Goal: Task Accomplishment & Management: Complete application form

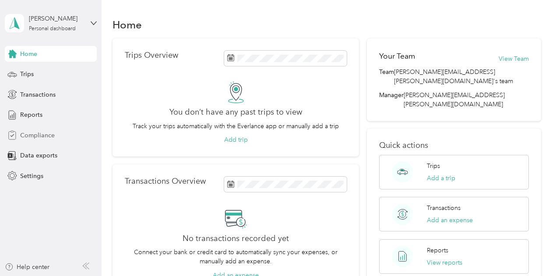
click at [37, 133] on span "Compliance" at bounding box center [37, 135] width 35 height 9
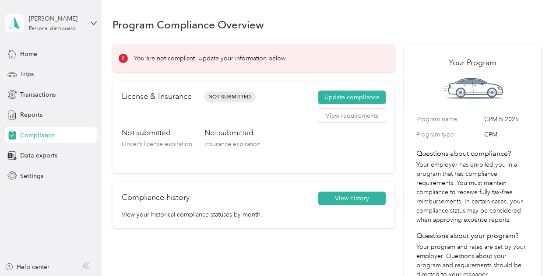
click at [143, 139] on div "Not submitted Driver’s license expiration" at bounding box center [157, 145] width 70 height 37
click at [345, 98] on button "Update compliance" at bounding box center [351, 98] width 67 height 14
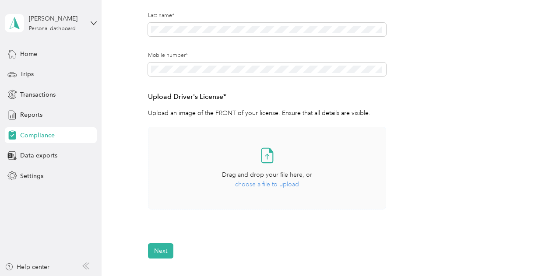
scroll to position [175, 0]
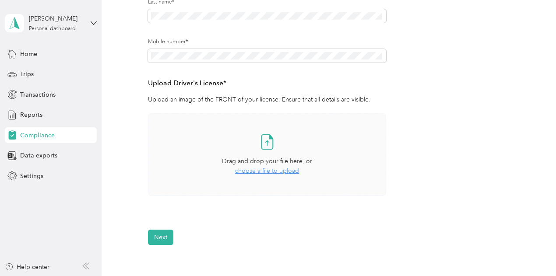
click at [266, 143] on icon at bounding box center [267, 143] width 4 height 5
click at [261, 161] on span "Drag and drop your file here, or" at bounding box center [267, 161] width 90 height 7
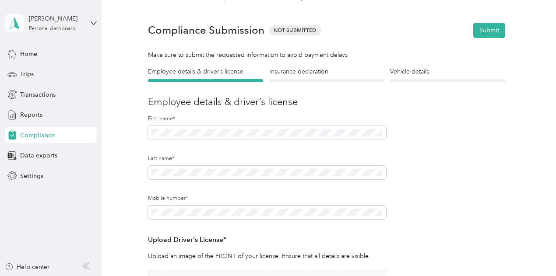
scroll to position [0, 0]
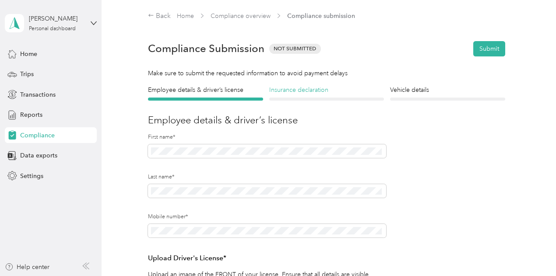
click at [298, 92] on h4 "Insurance declaration" at bounding box center [326, 89] width 115 height 9
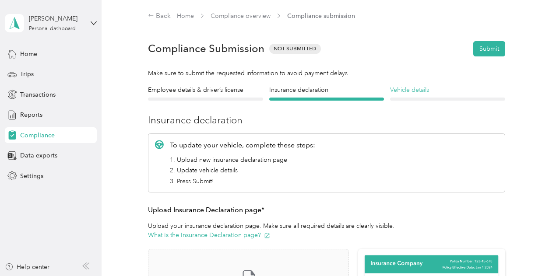
click at [411, 92] on h4 "Vehicle details" at bounding box center [447, 89] width 115 height 9
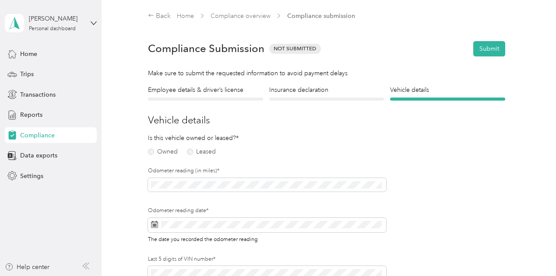
scroll to position [44, 0]
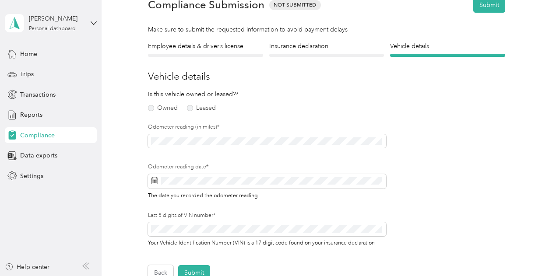
click at [147, 108] on div "Employee details & driver’s license License Insurance declaration Insurance Veh…" at bounding box center [326, 161] width 428 height 239
click at [151, 108] on label "Owned" at bounding box center [163, 108] width 30 height 6
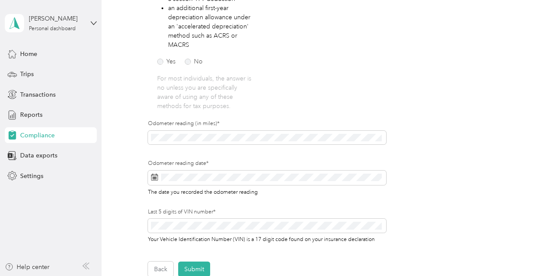
scroll to position [263, 0]
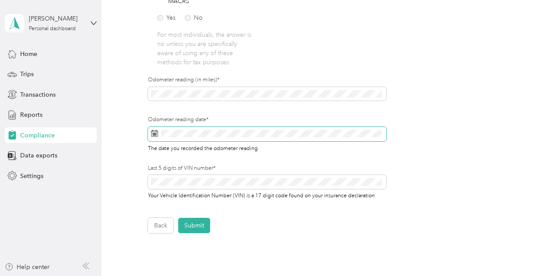
click at [153, 135] on icon at bounding box center [154, 133] width 7 height 7
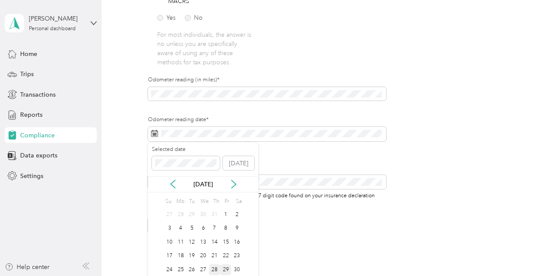
click at [213, 269] on div "28" at bounding box center [214, 269] width 11 height 11
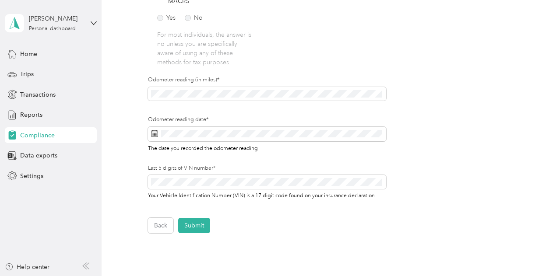
scroll to position [306, 0]
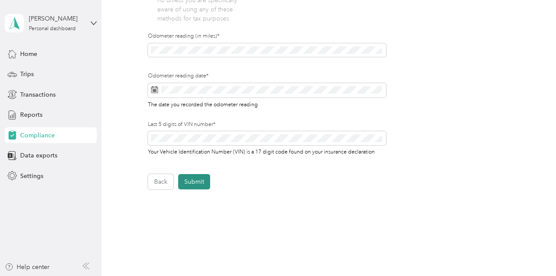
click at [198, 180] on button "Submit" at bounding box center [194, 181] width 32 height 15
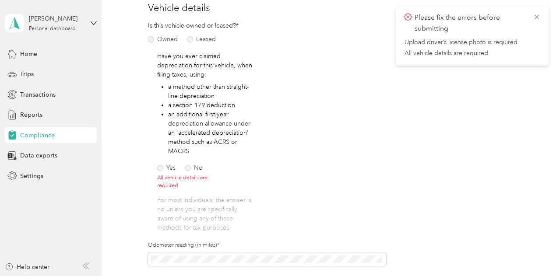
scroll to position [131, 0]
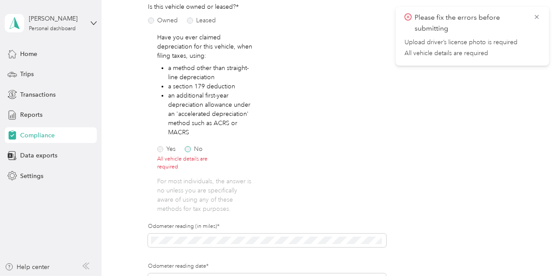
click at [186, 151] on label "No" at bounding box center [194, 149] width 18 height 6
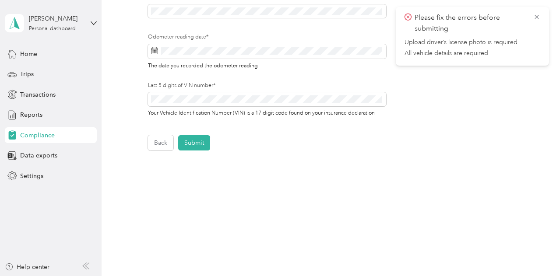
scroll to position [347, 0]
click at [189, 144] on button "Submit" at bounding box center [194, 141] width 32 height 15
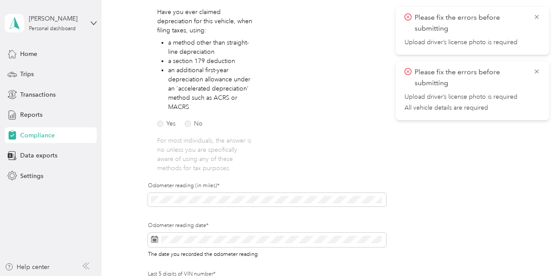
scroll to position [0, 0]
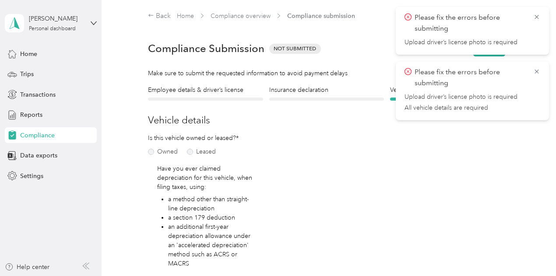
click at [532, 17] on span "Please fix the errors before submitting" at bounding box center [472, 22] width 136 height 21
click at [538, 15] on icon at bounding box center [536, 17] width 7 height 8
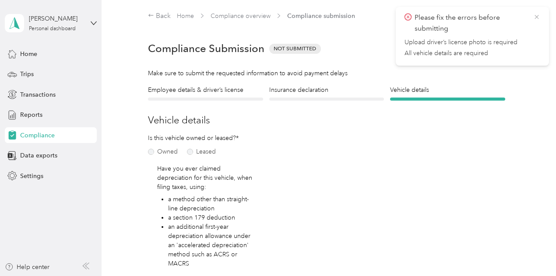
click at [536, 15] on icon at bounding box center [536, 17] width 7 height 8
